Goal: Task Accomplishment & Management: Manage account settings

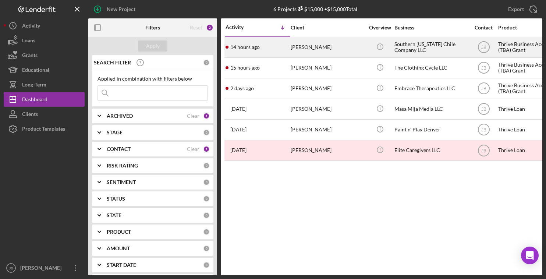
click at [303, 47] on div "[PERSON_NAME]" at bounding box center [328, 48] width 74 height 20
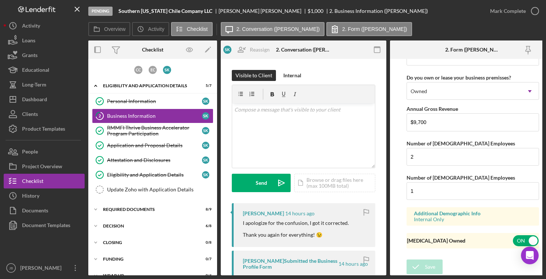
scroll to position [862, 0]
click at [533, 10] on icon "button" at bounding box center [535, 11] width 18 height 18
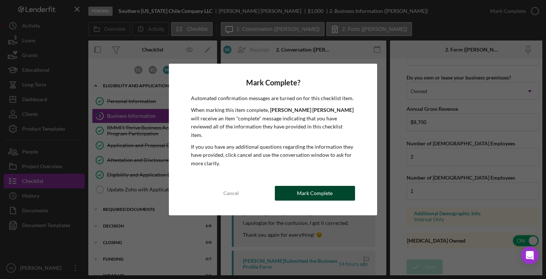
click at [297, 186] on button "Mark Complete" at bounding box center [315, 193] width 80 height 15
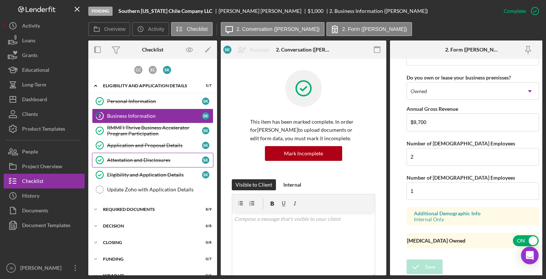
scroll to position [533, 0]
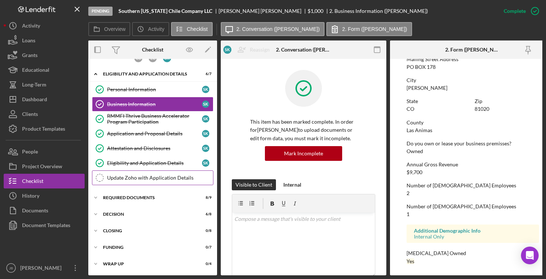
click at [125, 176] on div "Update Zoho with Application Details" at bounding box center [160, 178] width 106 height 6
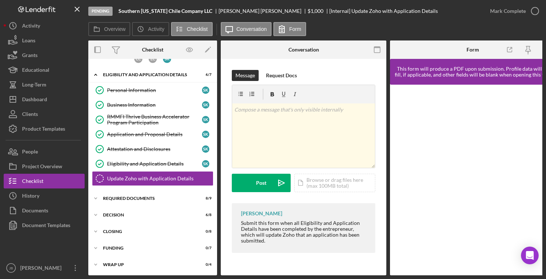
scroll to position [14, 0]
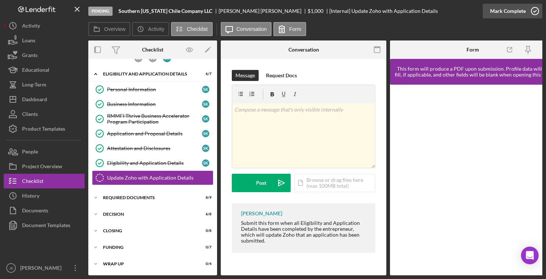
click at [533, 10] on icon "button" at bounding box center [535, 11] width 18 height 18
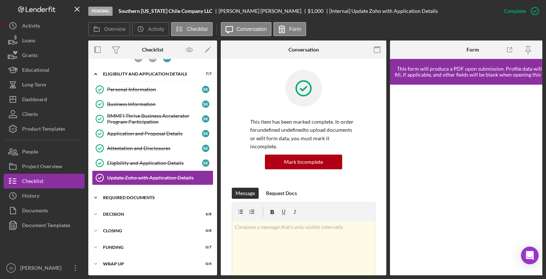
click at [127, 197] on div "REQUIRED DOCUMENTS" at bounding box center [155, 197] width 105 height 4
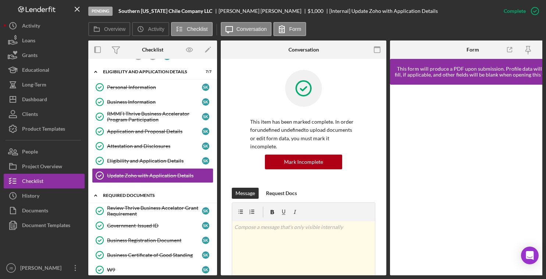
scroll to position [151, 0]
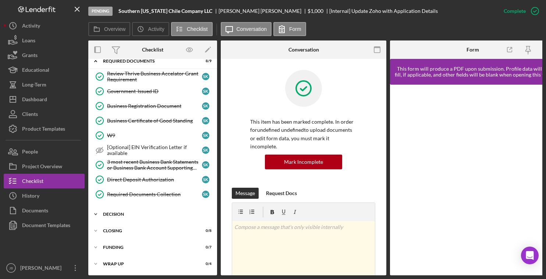
click at [135, 212] on div "DECISION" at bounding box center [155, 214] width 105 height 4
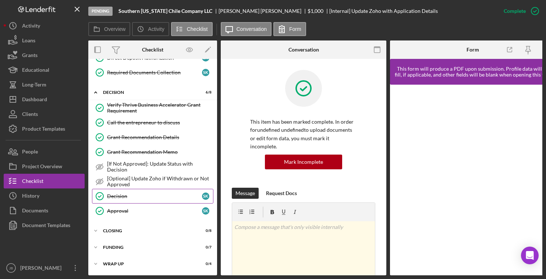
scroll to position [272, 0]
click at [128, 226] on div "Icon/Expander CLOSING 0 / 8" at bounding box center [152, 230] width 129 height 15
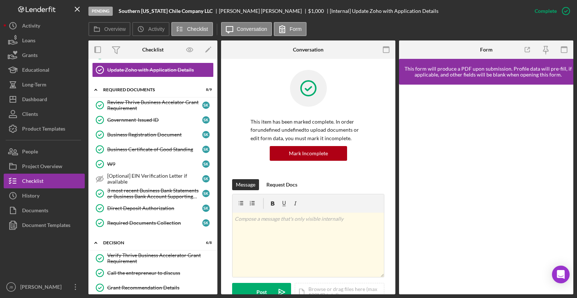
scroll to position [0, 0]
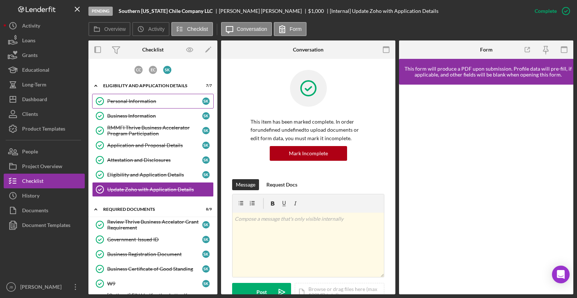
click at [147, 98] on div "Personal Information" at bounding box center [154, 101] width 95 height 6
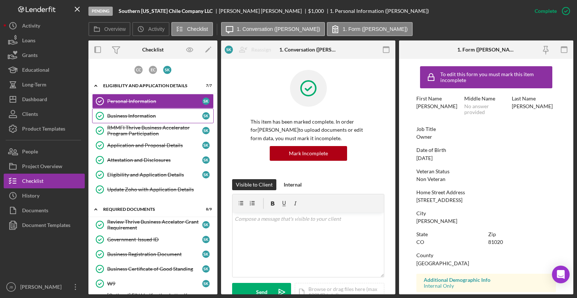
click at [134, 116] on div "Business Information" at bounding box center [154, 116] width 95 height 6
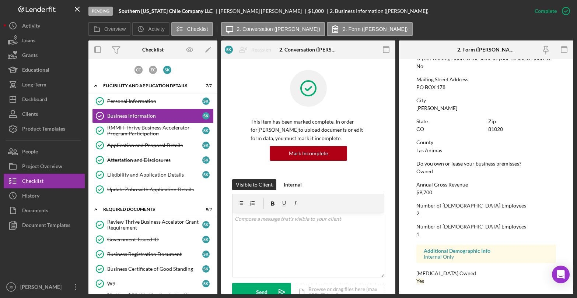
scroll to position [506, 0]
click at [137, 99] on div "Personal Information" at bounding box center [154, 101] width 95 height 6
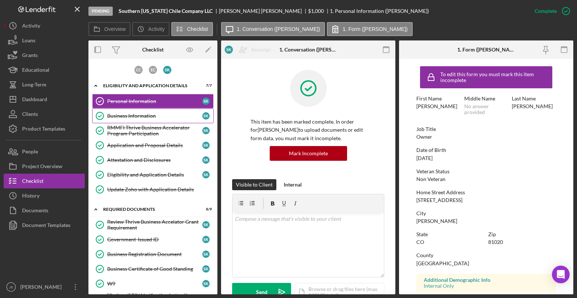
click at [109, 113] on div "Business Information" at bounding box center [154, 116] width 95 height 6
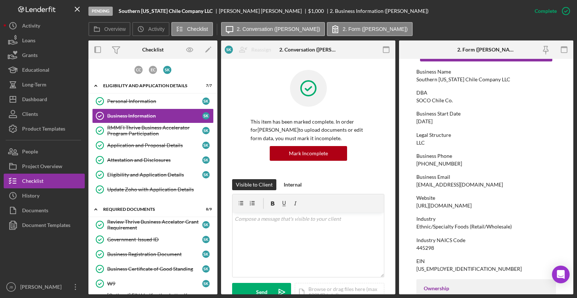
scroll to position [30, 0]
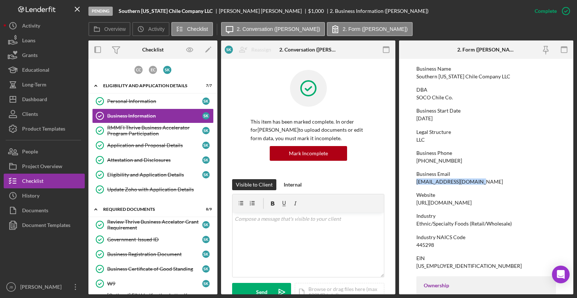
drag, startPoint x: 478, startPoint y: 183, endPoint x: 410, endPoint y: 182, distance: 68.1
click at [410, 182] on form "To edit this form you must mark this item incomplete Business Name Southern [US…" at bounding box center [486, 177] width 174 height 236
copy div "[EMAIL_ADDRESS][DOMAIN_NAME]"
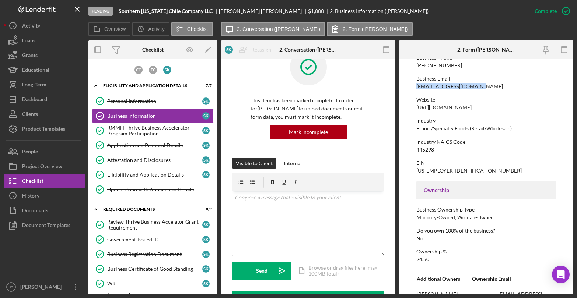
scroll to position [132, 0]
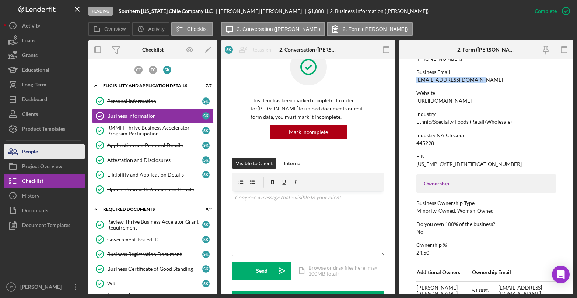
click at [63, 157] on button "People" at bounding box center [44, 151] width 81 height 15
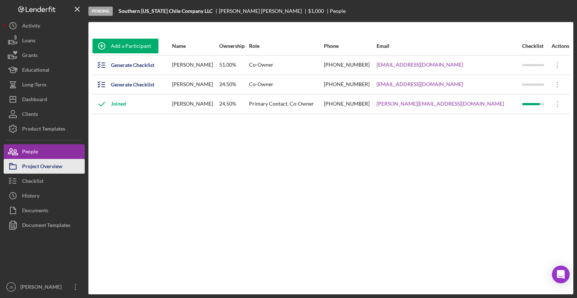
click at [39, 163] on div "Project Overview" at bounding box center [42, 167] width 40 height 17
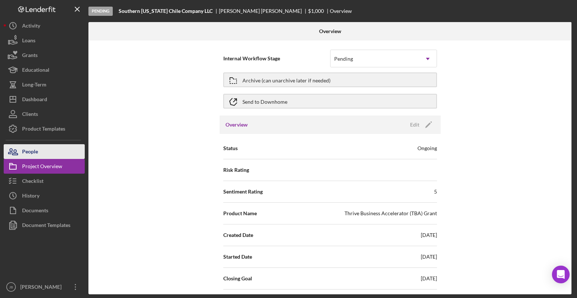
click at [66, 155] on button "People" at bounding box center [44, 151] width 81 height 15
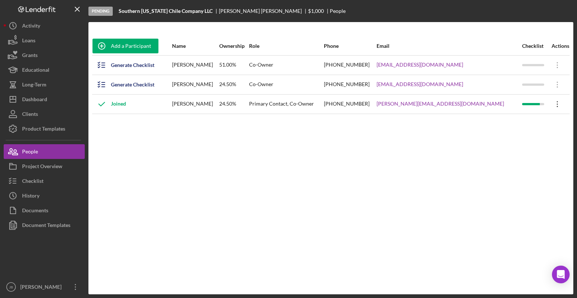
click at [546, 106] on icon "Icon/Overflow" at bounding box center [557, 104] width 18 height 18
click at [342, 142] on div "Add a Participant Name Ownership Role Phone Email Checklist Actions Generate Ch…" at bounding box center [330, 158] width 485 height 243
click at [54, 169] on div "Project Overview" at bounding box center [42, 167] width 40 height 17
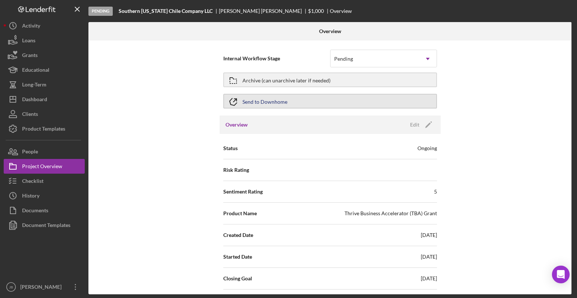
click at [275, 103] on div "Send to Downhome" at bounding box center [264, 101] width 45 height 13
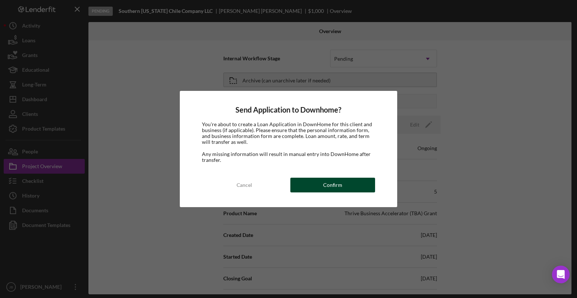
click at [340, 185] on div "Confirm" at bounding box center [332, 185] width 19 height 15
